Goal: Transaction & Acquisition: Purchase product/service

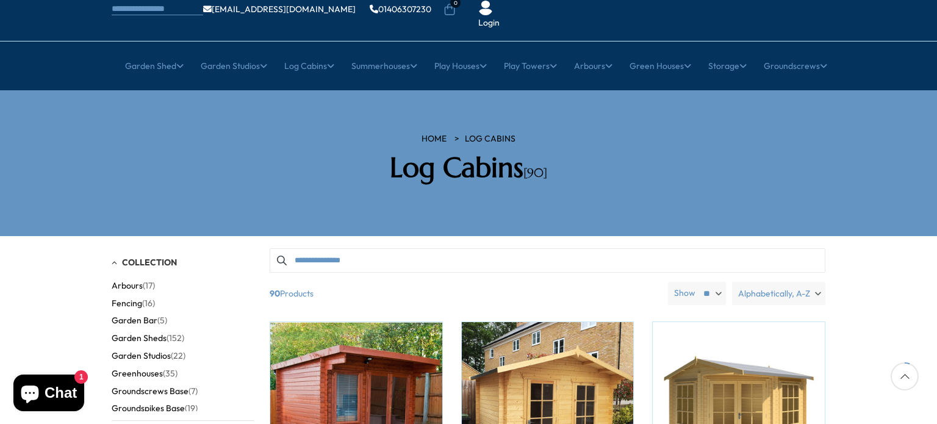
scroll to position [97, 0]
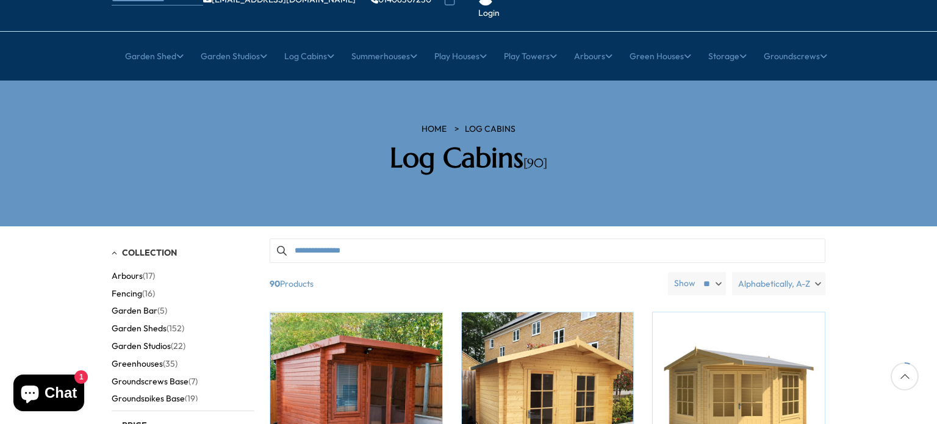
click at [163, 247] on span "Collection" at bounding box center [149, 252] width 55 height 11
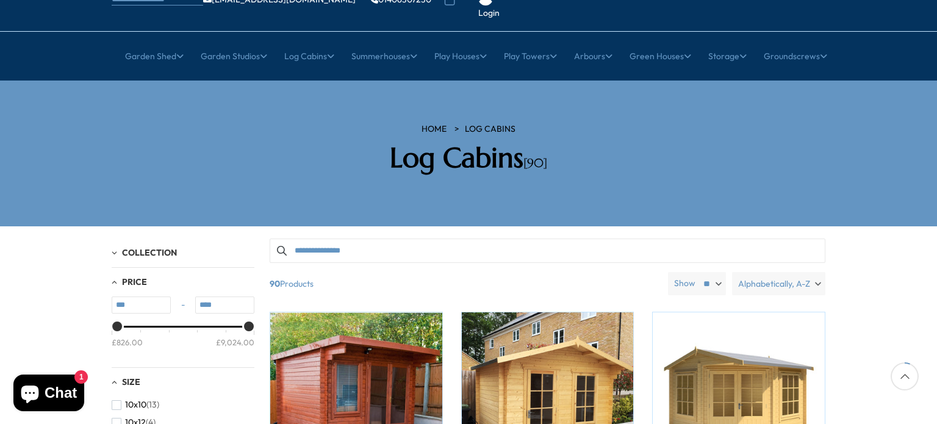
click at [163, 247] on span "Collection" at bounding box center [149, 252] width 55 height 11
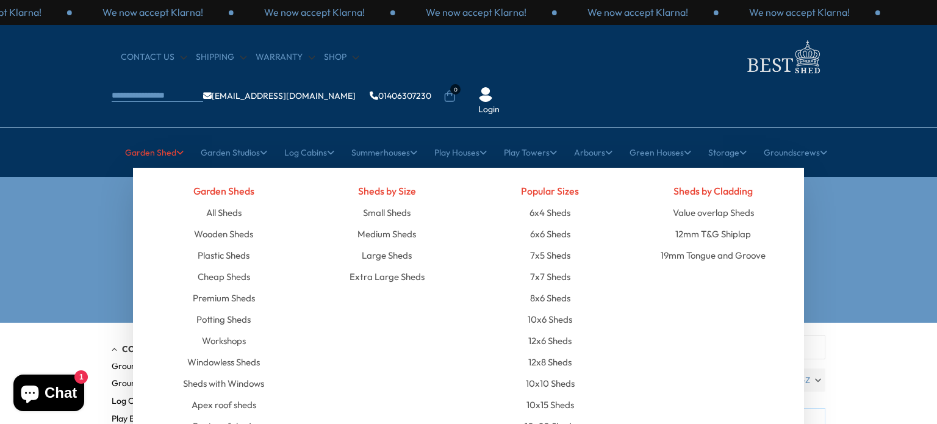
scroll to position [0, 0]
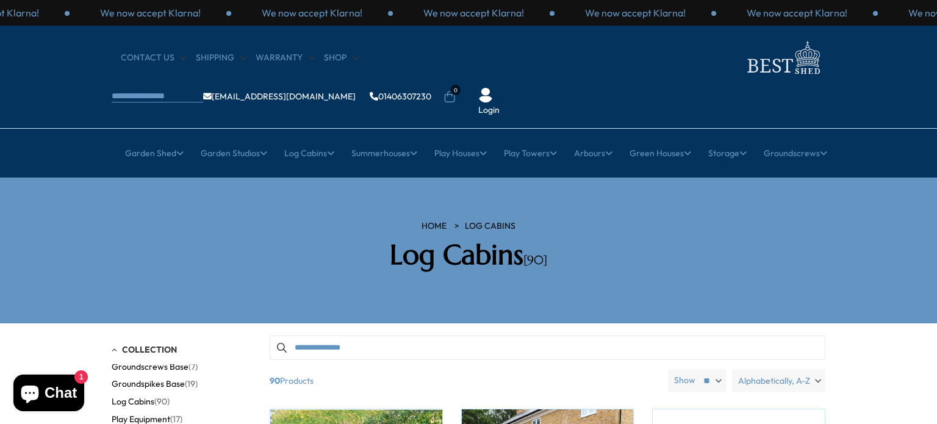
click at [156, 344] on span "Collection" at bounding box center [149, 349] width 55 height 11
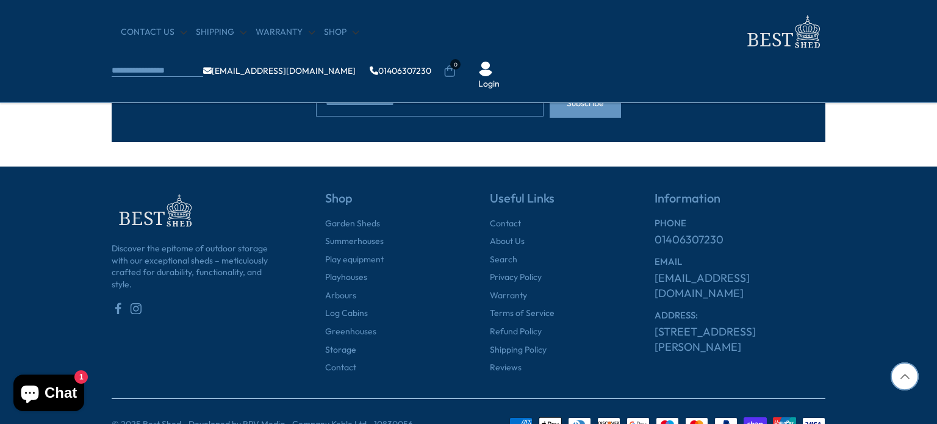
scroll to position [1487, 0]
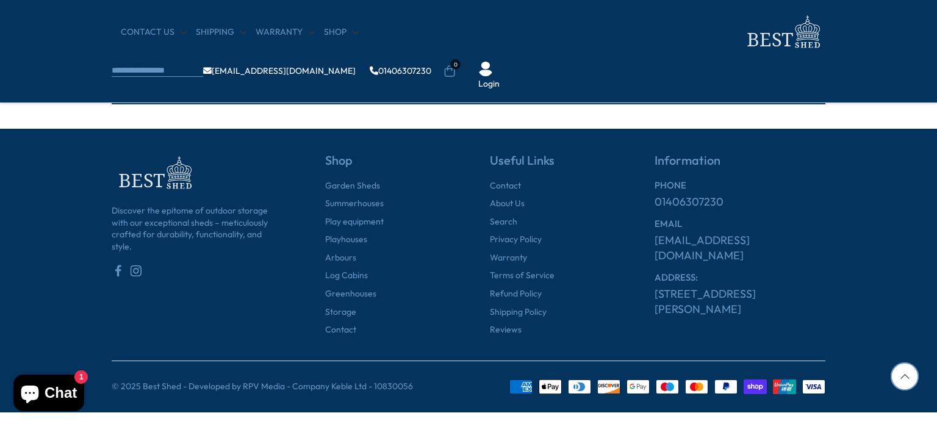
click at [337, 161] on h5 "Shop" at bounding box center [386, 166] width 122 height 27
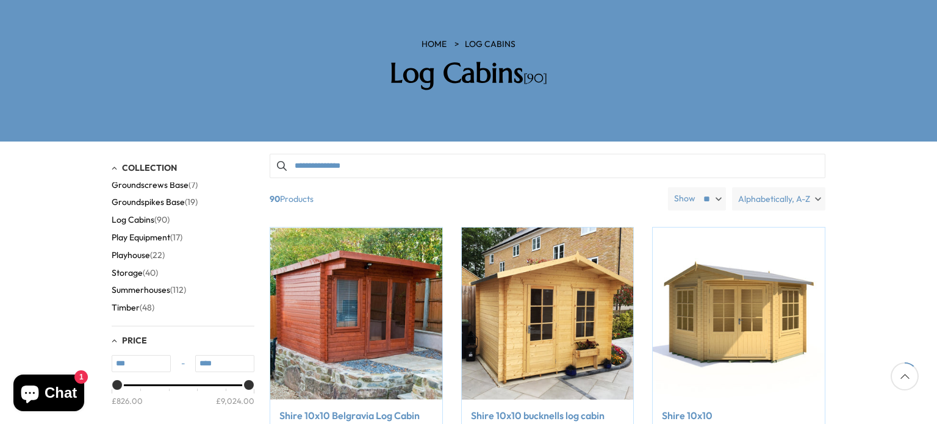
scroll to position [176, 0]
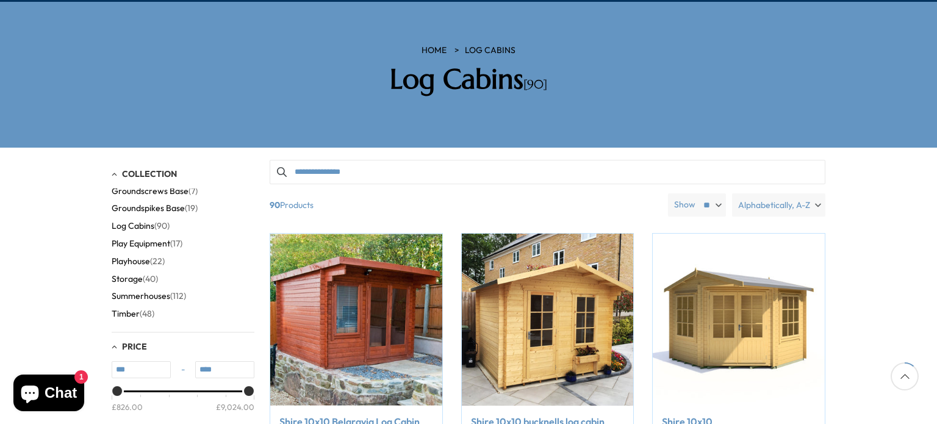
click at [146, 239] on span "Play Equipment" at bounding box center [141, 244] width 59 height 10
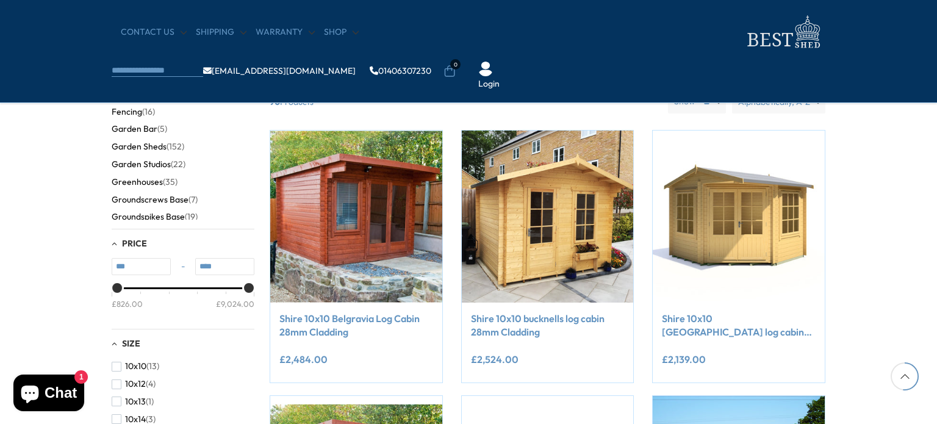
scroll to position [1487, 0]
